Goal: Information Seeking & Learning: Learn about a topic

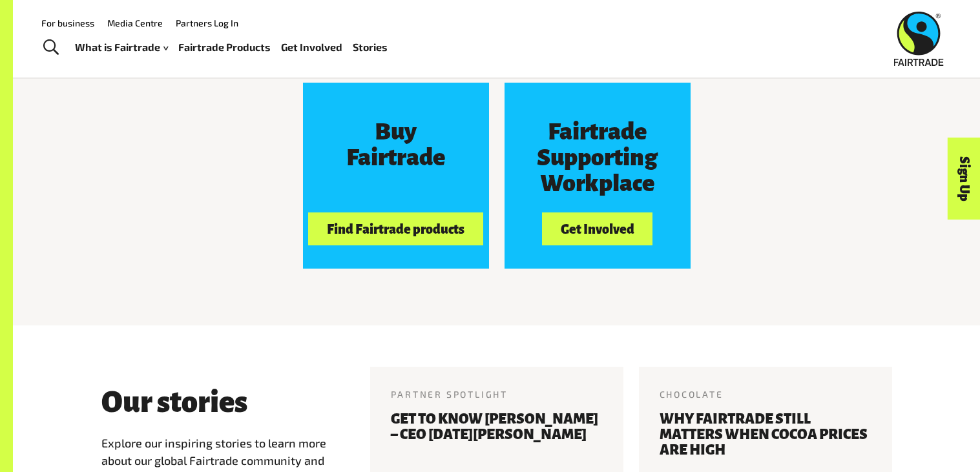
scroll to position [1197, 0]
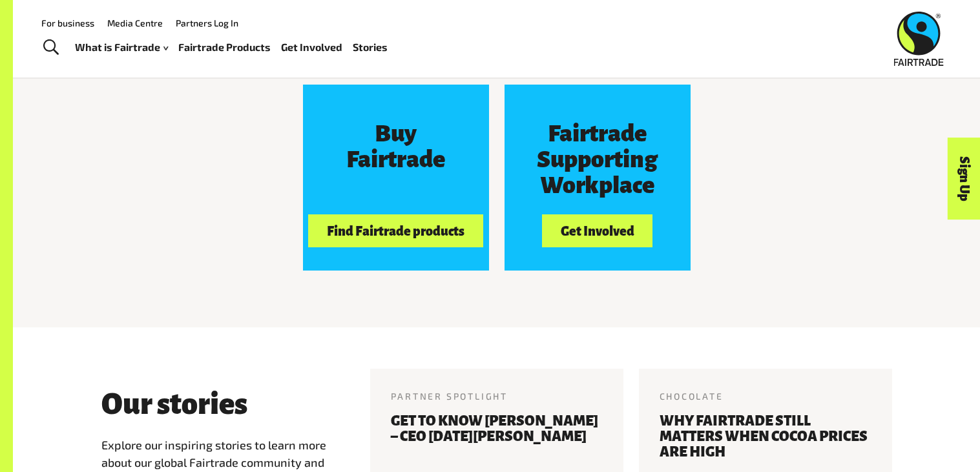
click at [45, 46] on span "Toggle Search" at bounding box center [51, 47] width 16 height 17
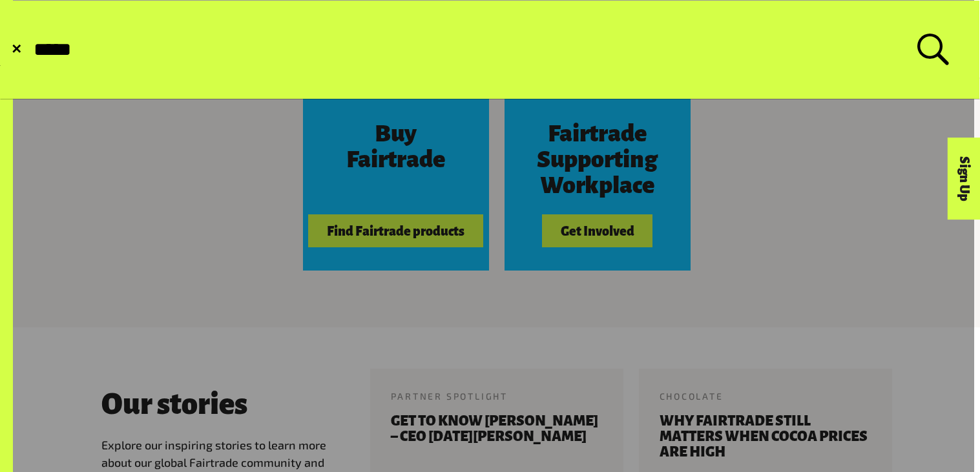
type input "*****"
click at [32, 50] on button "Submit Search" at bounding box center [32, 50] width 1 height 1
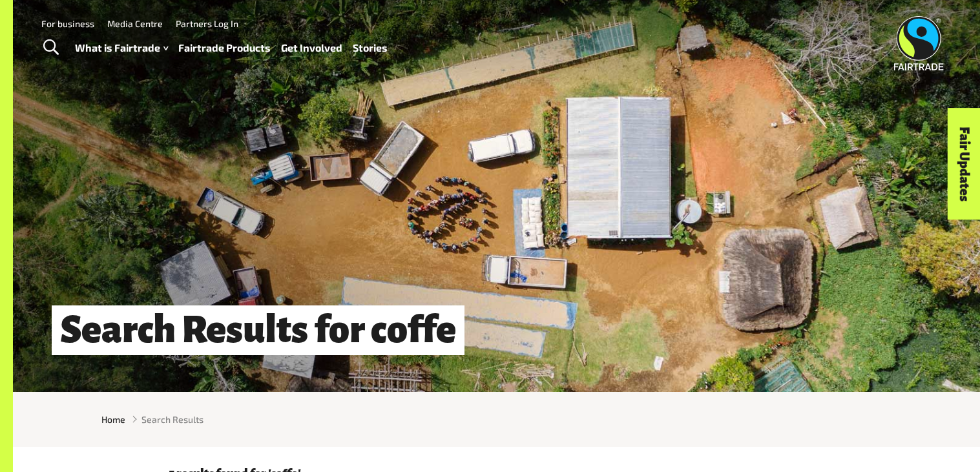
click at [48, 47] on span "Toggle Search" at bounding box center [51, 47] width 16 height 17
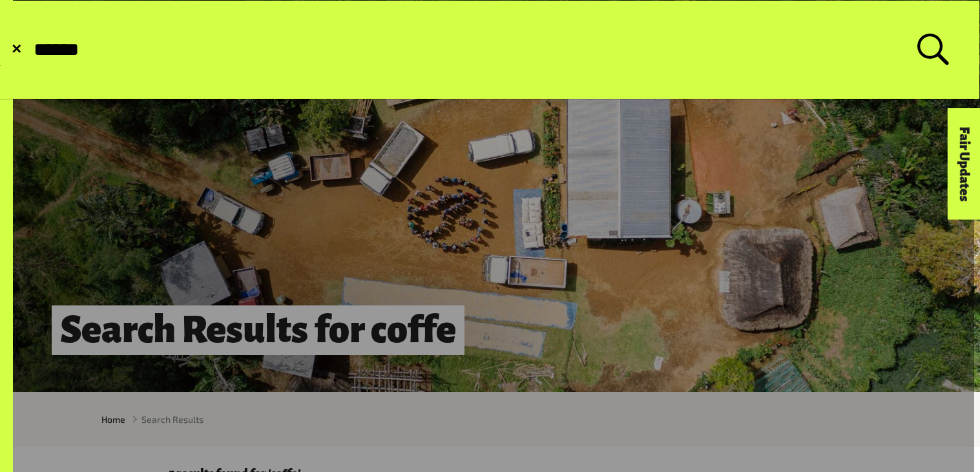
type input "******"
click at [32, 50] on button "Submit Search" at bounding box center [32, 50] width 1 height 1
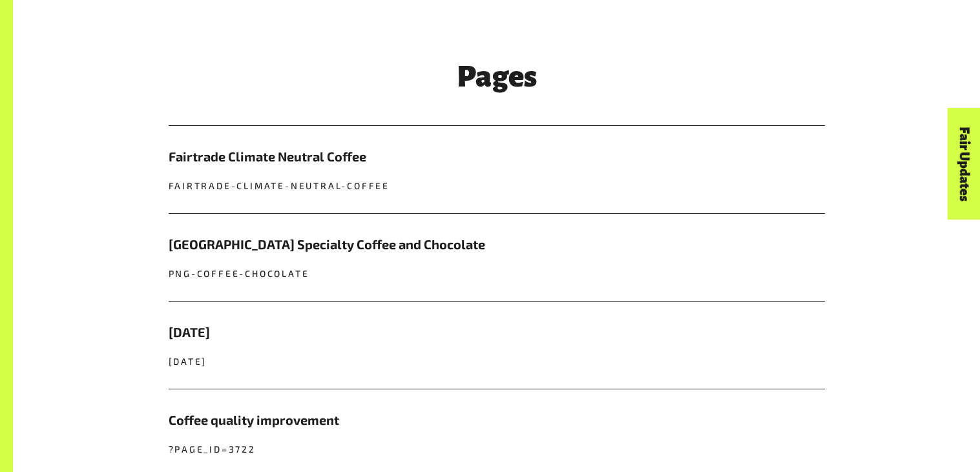
scroll to position [492, 0]
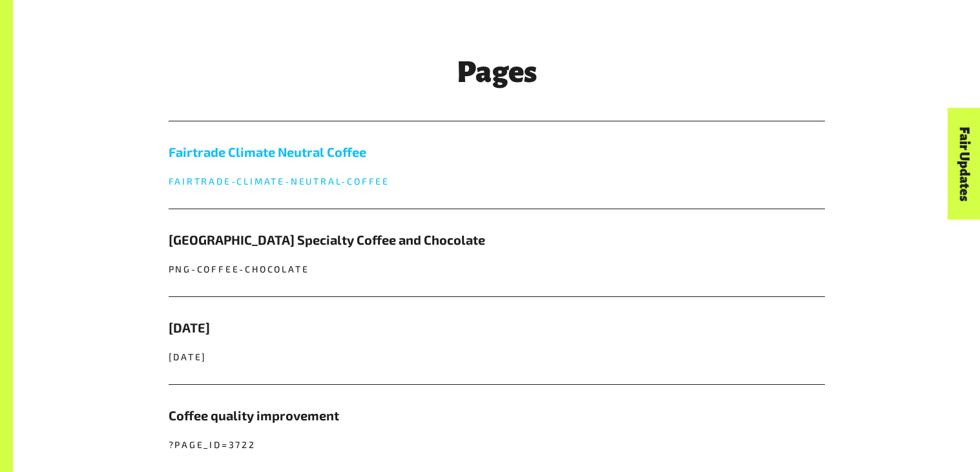
click at [335, 184] on p "fairtrade-climate-neutral-coffee" at bounding box center [497, 181] width 657 height 14
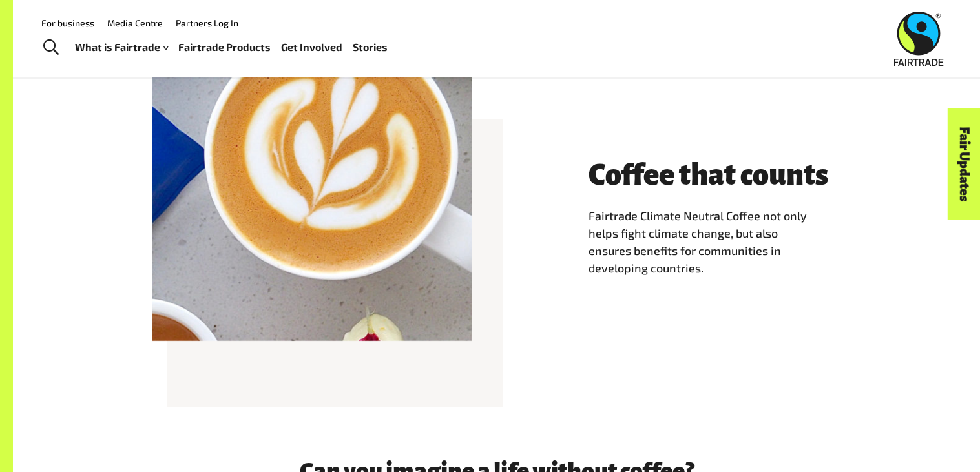
scroll to position [599, 0]
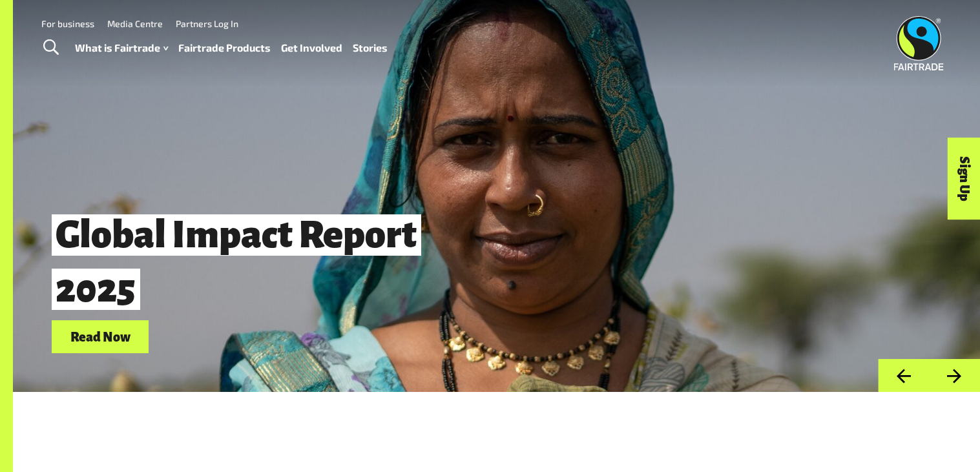
click at [45, 50] on span "Toggle Search" at bounding box center [51, 47] width 16 height 17
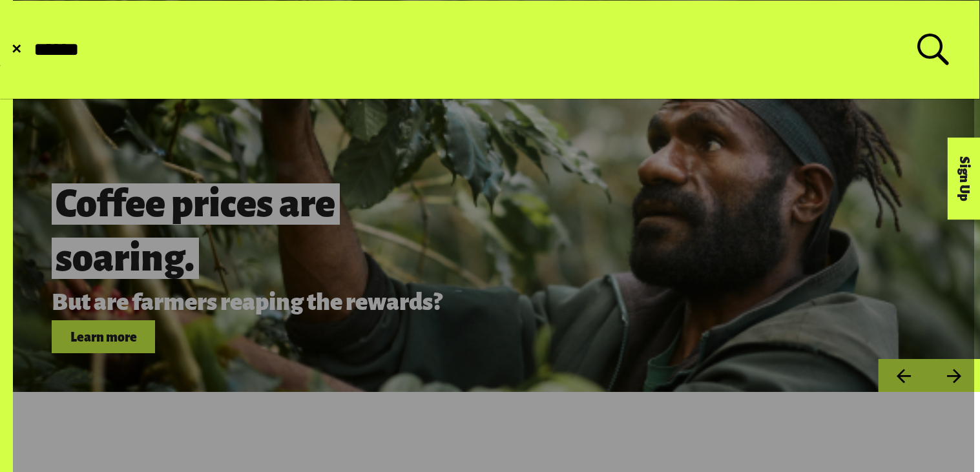
type input "******"
click at [32, 50] on button "Submit Search" at bounding box center [32, 50] width 1 height 1
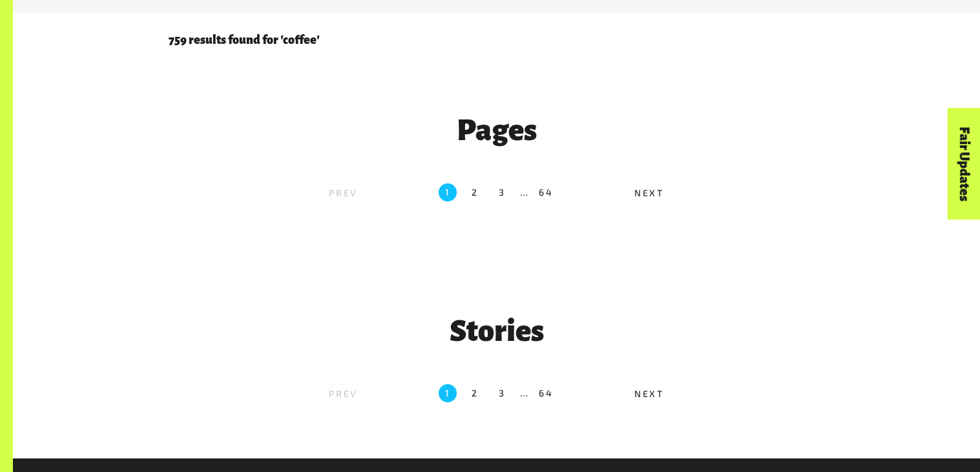
scroll to position [437, 0]
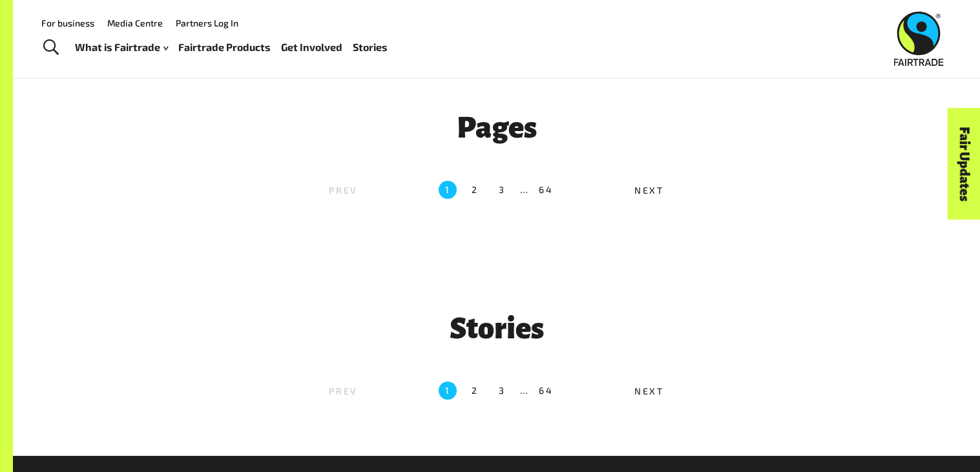
click at [878, 316] on div "Stories Prev 1 2 3 … 64 Next" at bounding box center [497, 356] width 807 height 118
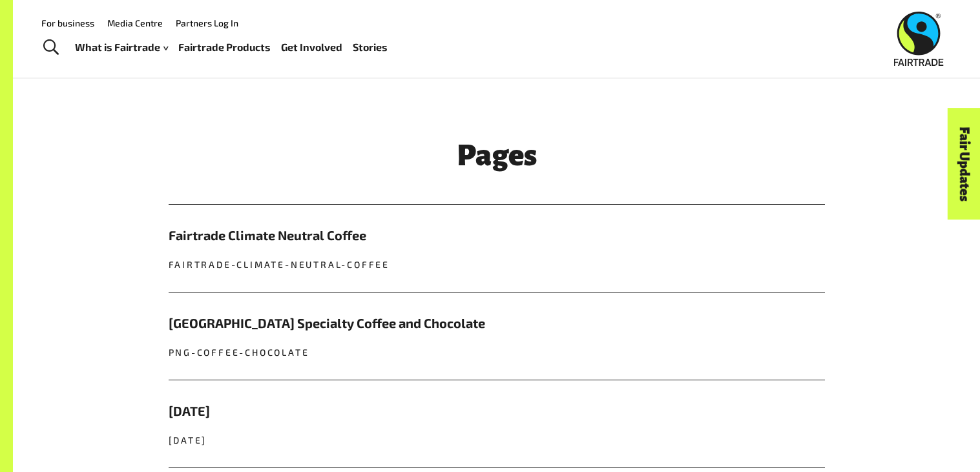
scroll to position [405, 0]
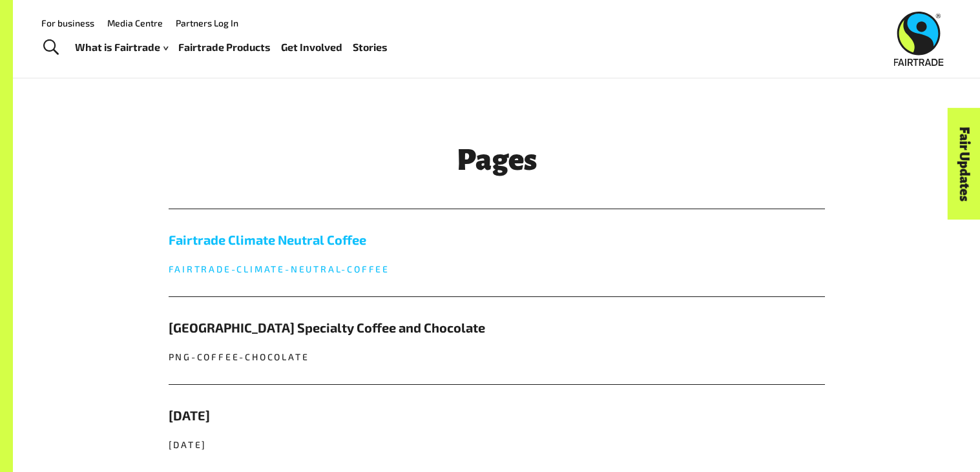
click at [370, 260] on link "Fairtrade Climate Neutral Coffee fairtrade-climate-neutral-coffee" at bounding box center [497, 252] width 657 height 87
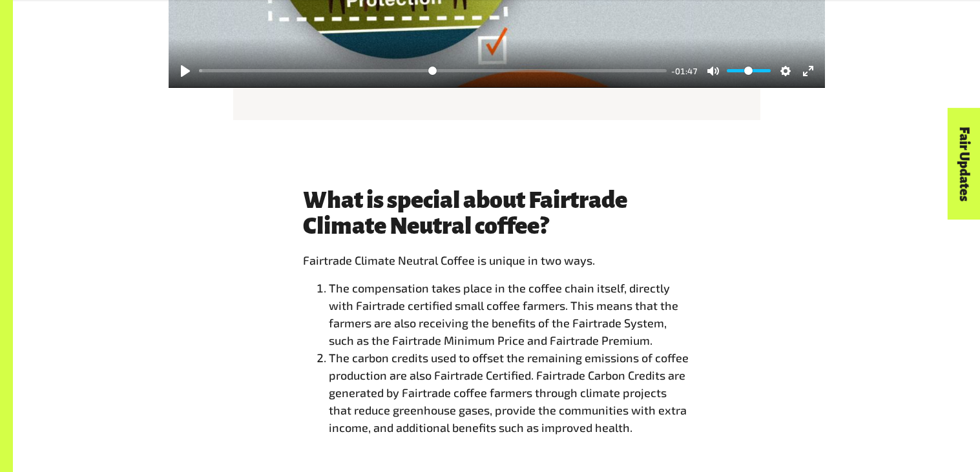
scroll to position [1399, 0]
